Goal: Find specific page/section: Find specific page/section

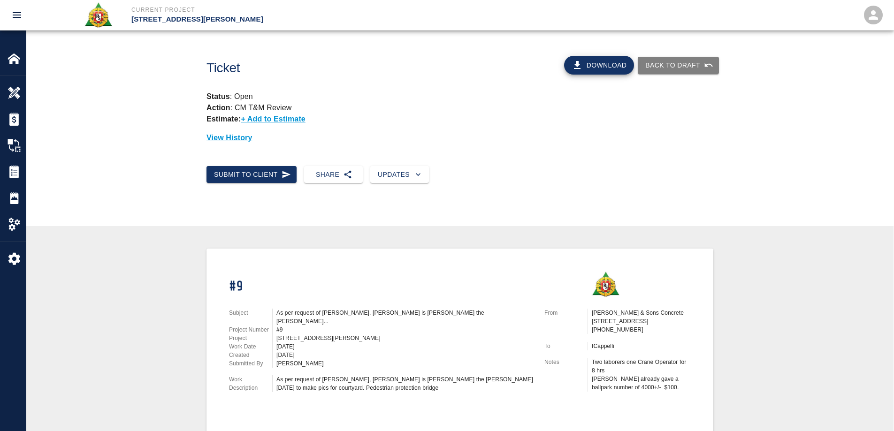
drag, startPoint x: 21, startPoint y: 61, endPoint x: 113, endPoint y: 0, distance: 110.5
click at [21, 61] on div at bounding box center [21, 58] width 26 height 13
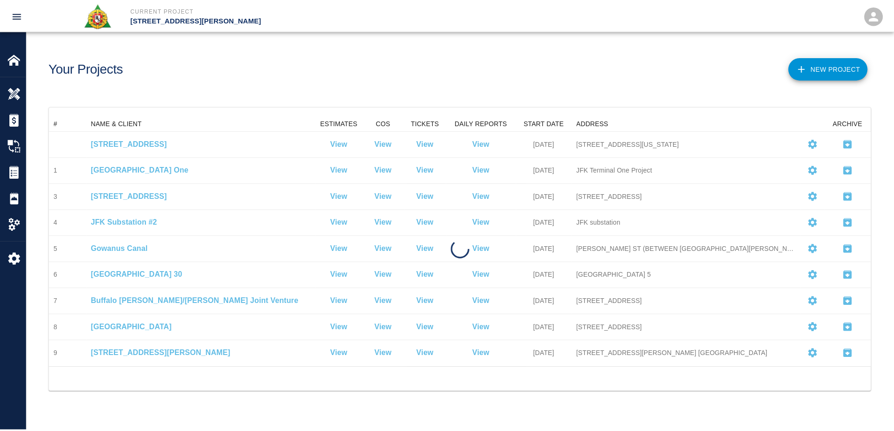
scroll to position [245, 821]
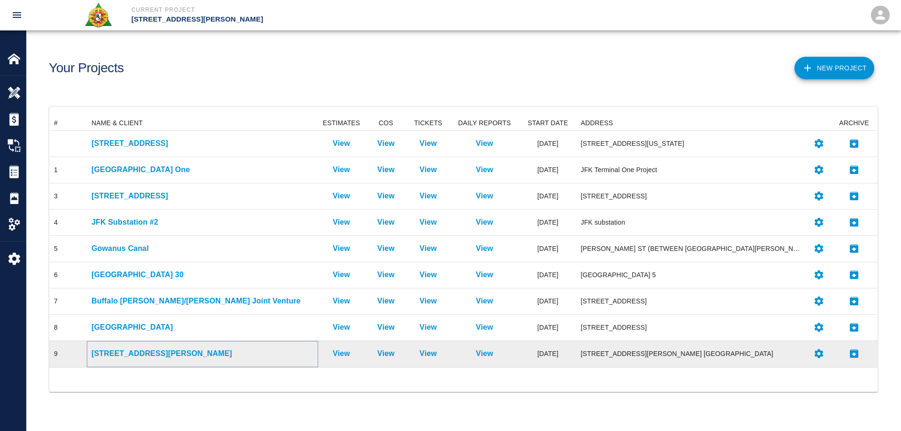
click at [146, 352] on p "[STREET_ADDRESS][PERSON_NAME]" at bounding box center [203, 353] width 222 height 11
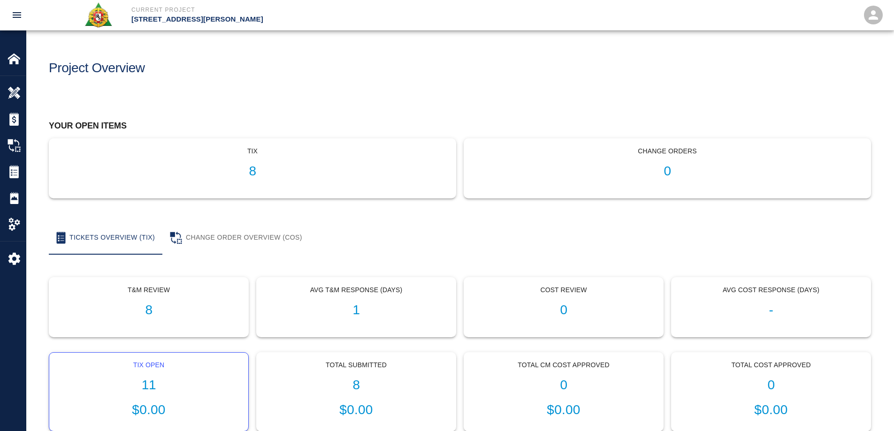
click at [155, 378] on h1 "11" at bounding box center [149, 385] width 184 height 15
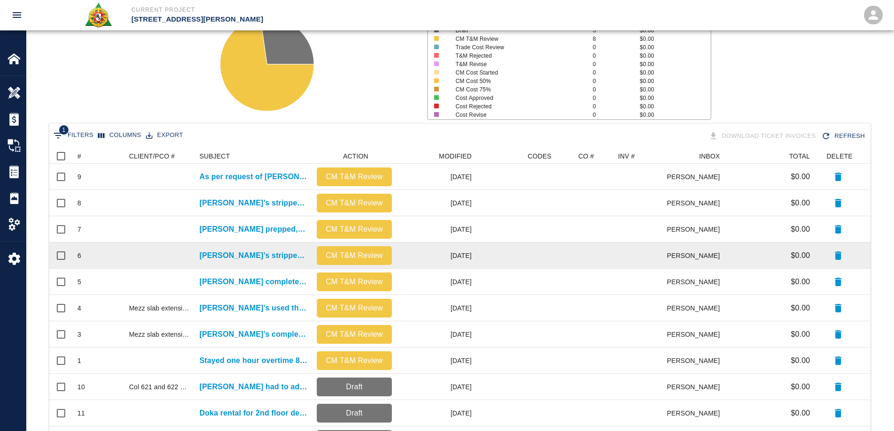
scroll to position [161, 0]
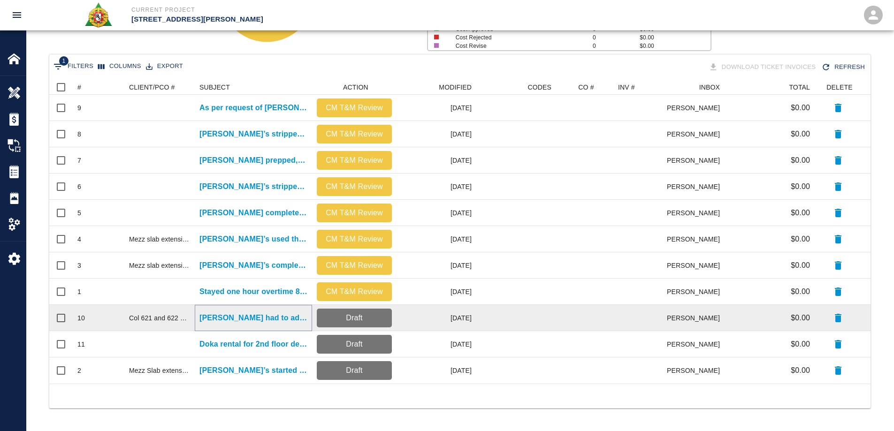
click at [253, 317] on p "[PERSON_NAME] had to adjust formwork in columns 621 and..." at bounding box center [253, 318] width 108 height 11
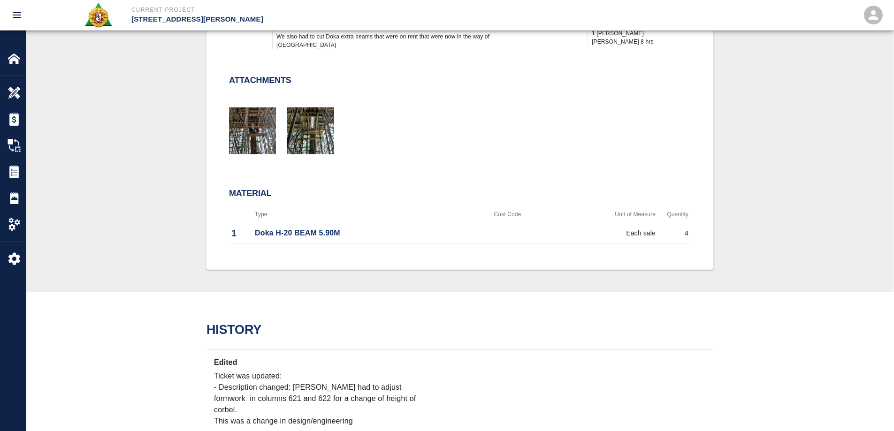
scroll to position [376, 0]
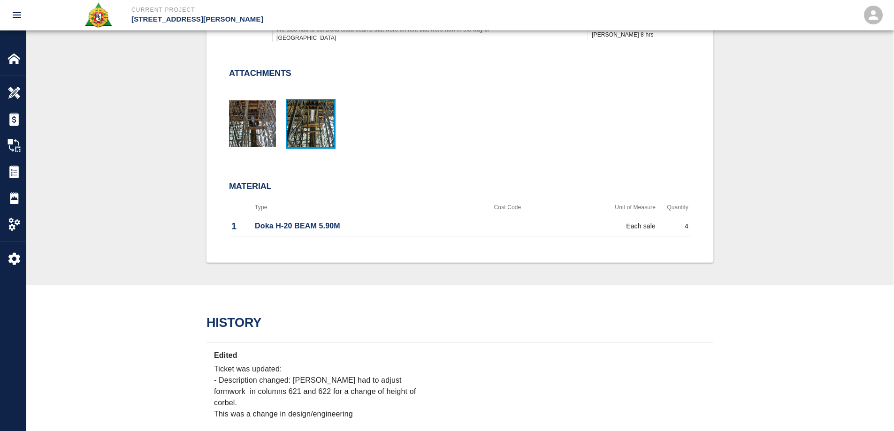
click at [320, 138] on img "button" at bounding box center [310, 123] width 47 height 47
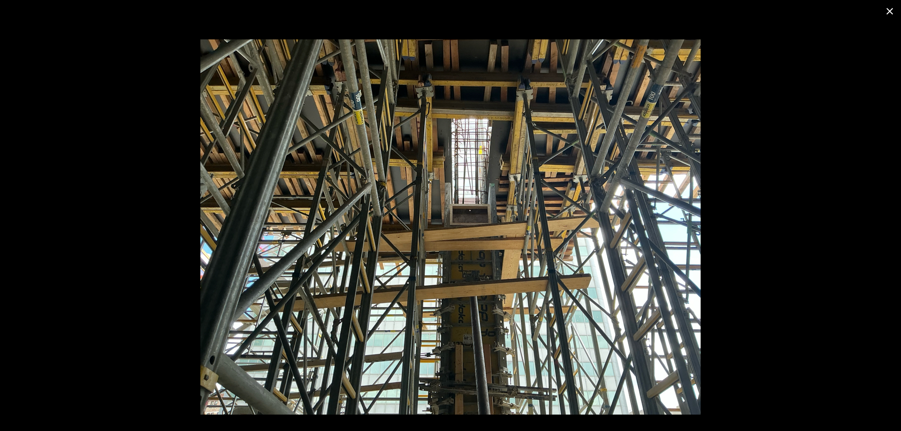
click at [892, 15] on icon "close" at bounding box center [889, 11] width 11 height 11
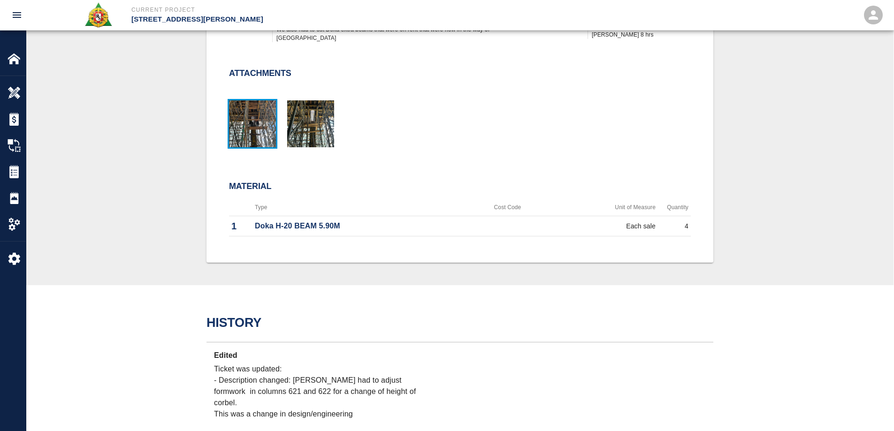
click at [241, 134] on img "button" at bounding box center [252, 123] width 47 height 47
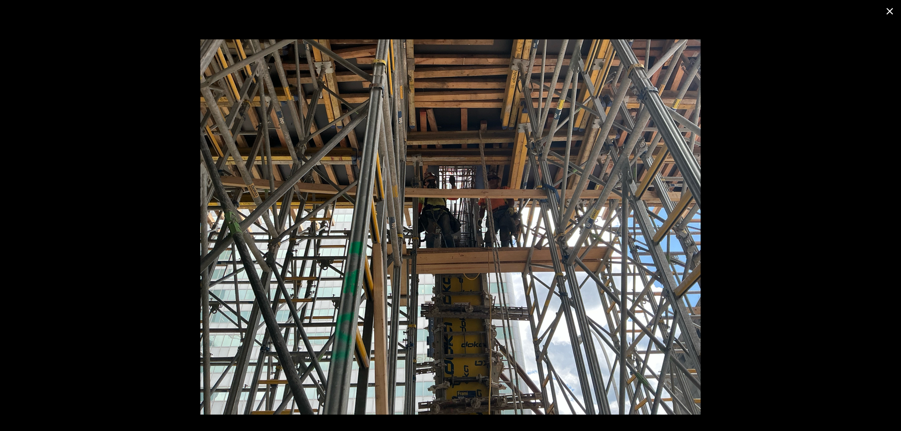
click at [893, 13] on icon "close" at bounding box center [889, 11] width 11 height 11
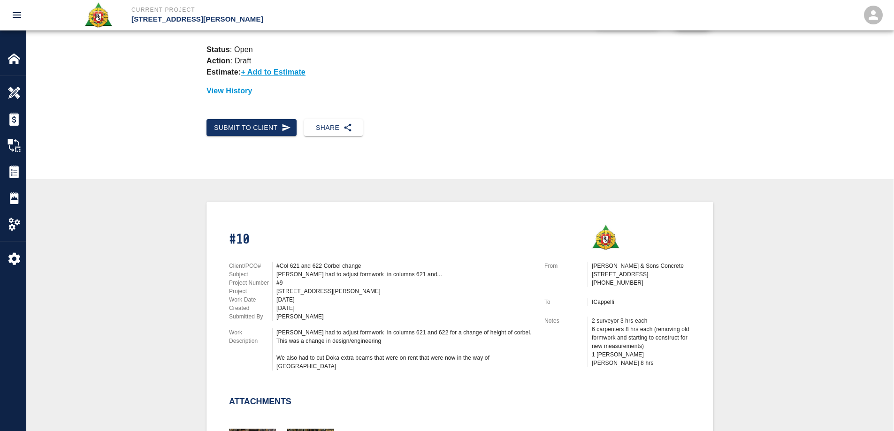
scroll to position [0, 0]
